Goal: Task Accomplishment & Management: Use online tool/utility

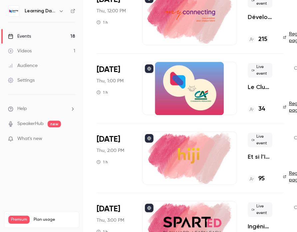
scroll to position [1041, 0]
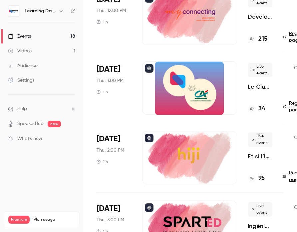
click at [261, 110] on h4 "34" at bounding box center [261, 108] width 7 height 9
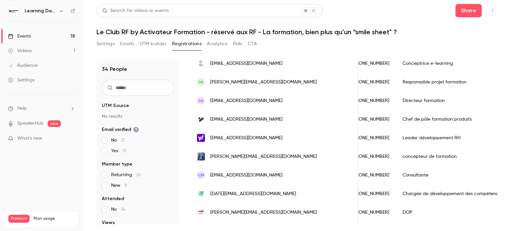
scroll to position [69, 0]
drag, startPoint x: 350, startPoint y: 178, endPoint x: 337, endPoint y: 8, distance: 170.5
click at [296, 8] on div "Search for videos or events Share" at bounding box center [296, 10] width 401 height 13
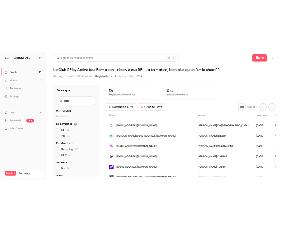
scroll to position [0, 0]
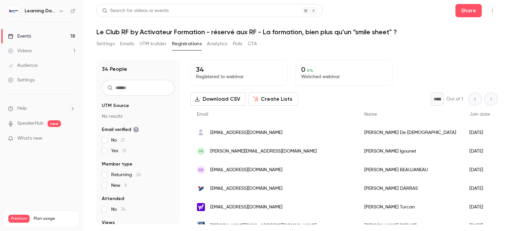
click at [216, 99] on button "Download CSV" at bounding box center [218, 98] width 56 height 13
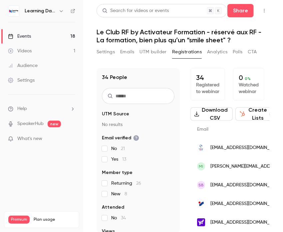
click at [32, 13] on h6 "Learning Days" at bounding box center [40, 11] width 31 height 7
click at [21, 39] on div "Events" at bounding box center [19, 36] width 23 height 7
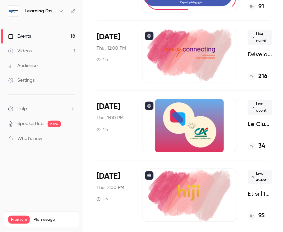
scroll to position [1079, 0]
